Goal: Information Seeking & Learning: Learn about a topic

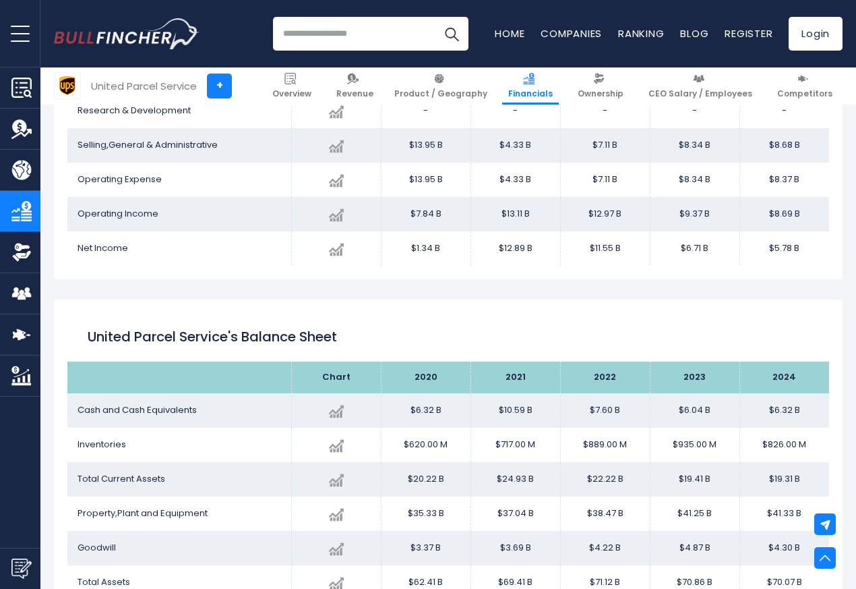
scroll to position [891, 0]
